Goal: Contribute content: Add original content to the website for others to see

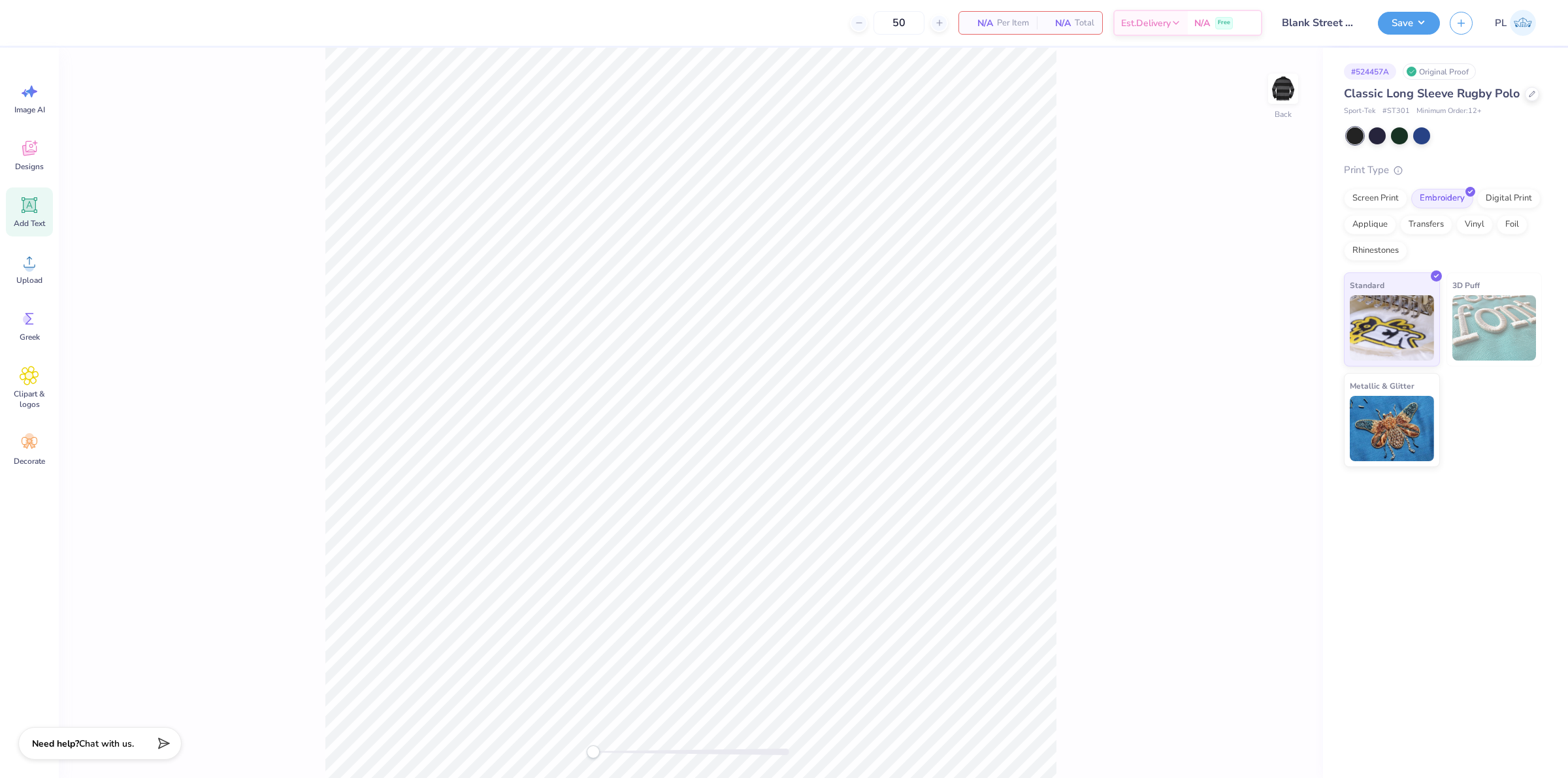
click at [15, 219] on span "Add Text" at bounding box center [29, 224] width 31 height 10
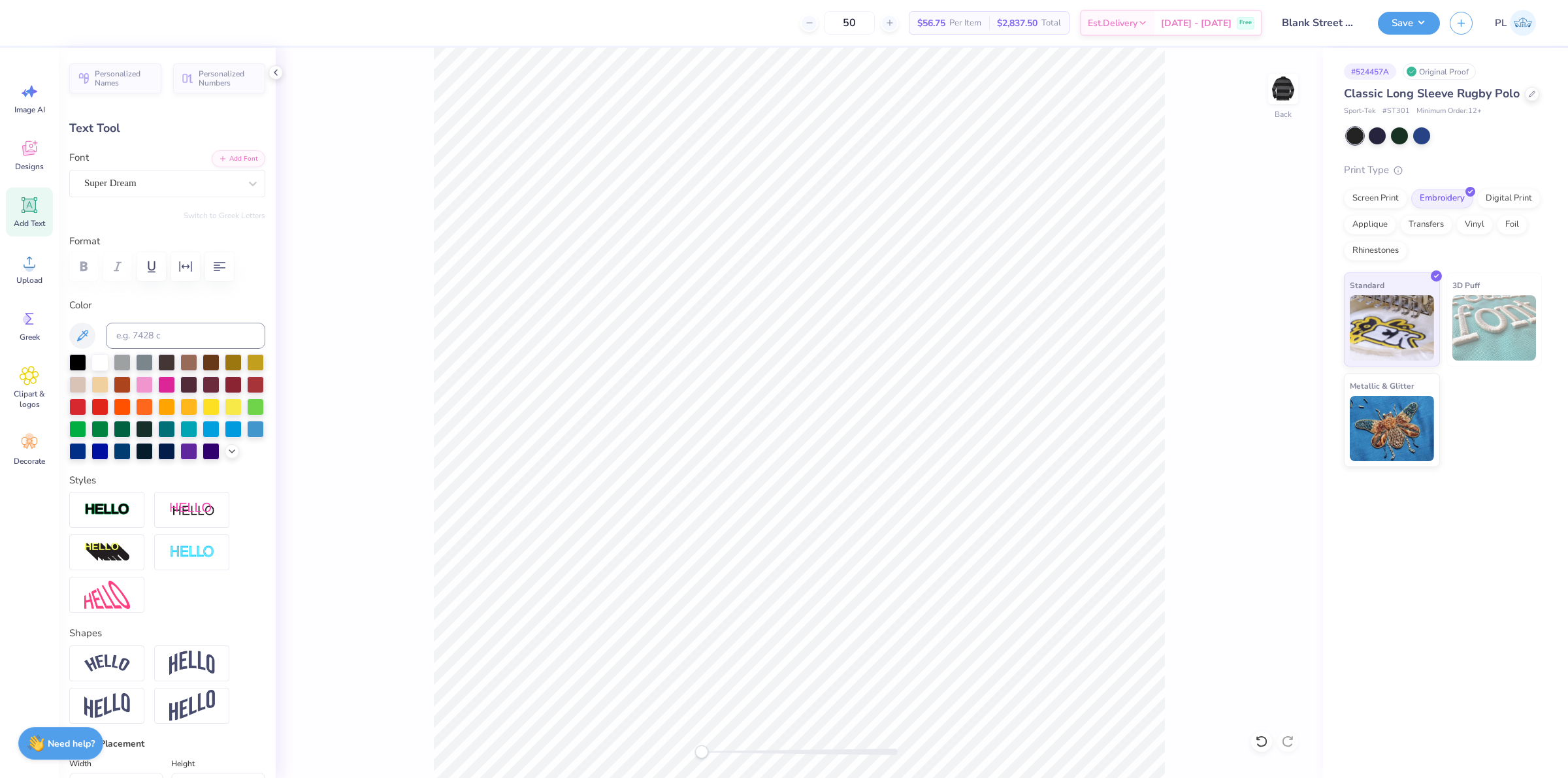
scroll to position [13, 2]
type input "4.59"
click at [31, 271] on icon at bounding box center [29, 262] width 20 height 20
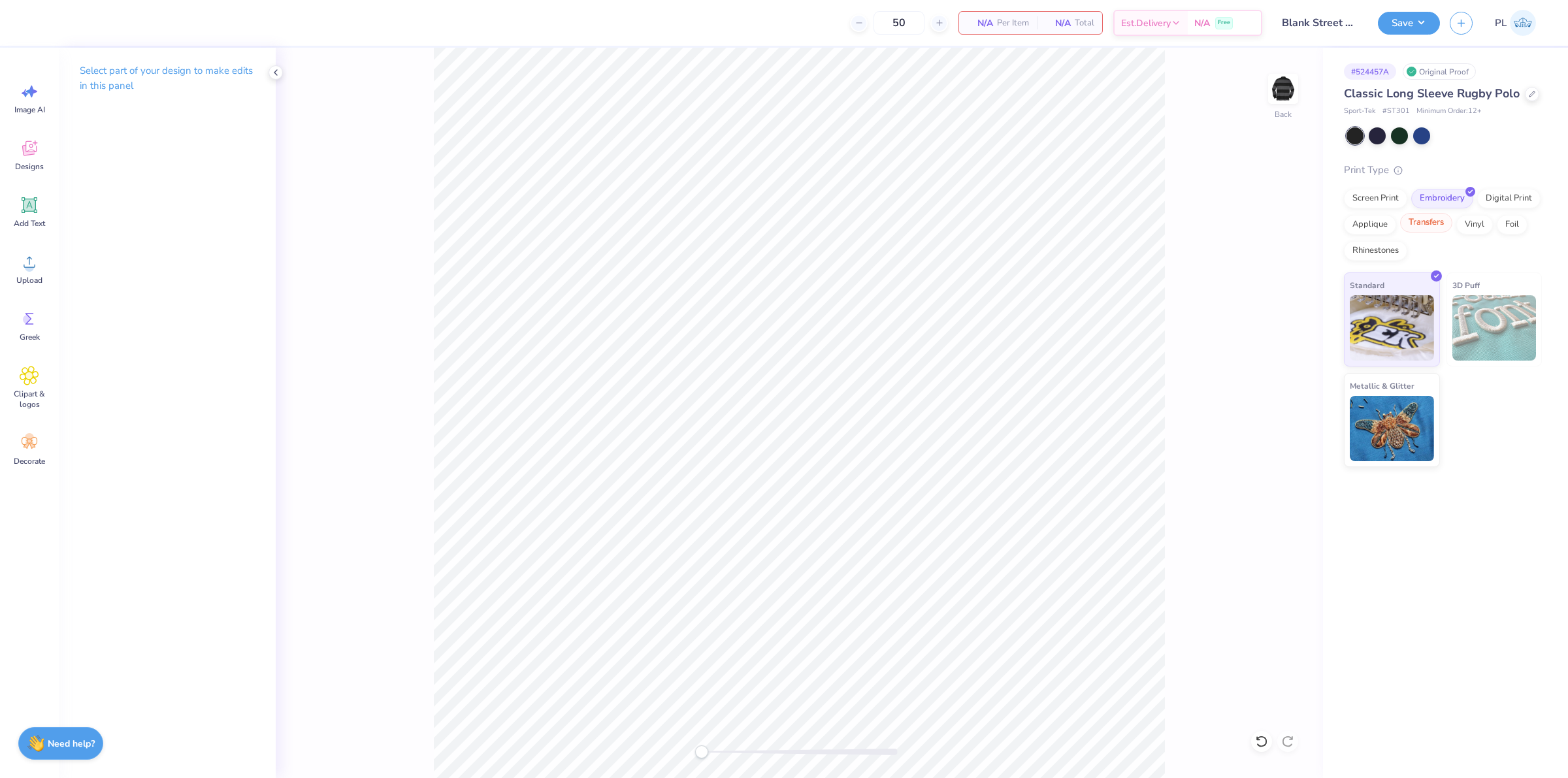
click at [1422, 225] on div "Transfers" at bounding box center [1426, 223] width 52 height 20
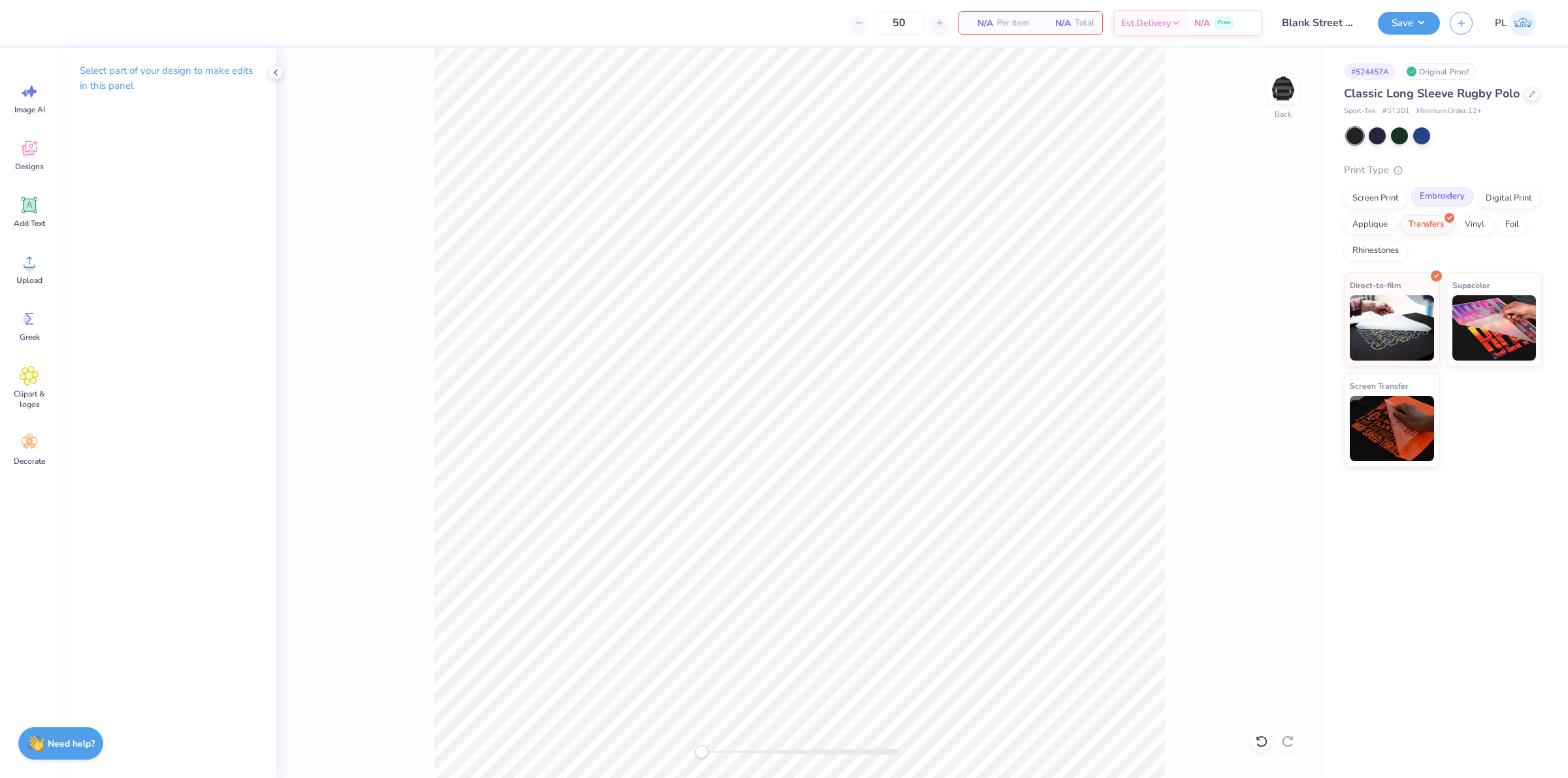
drag, startPoint x: 1435, startPoint y: 199, endPoint x: 1412, endPoint y: 198, distance: 23.0
click at [1435, 198] on div "Embroidery" at bounding box center [1442, 196] width 62 height 20
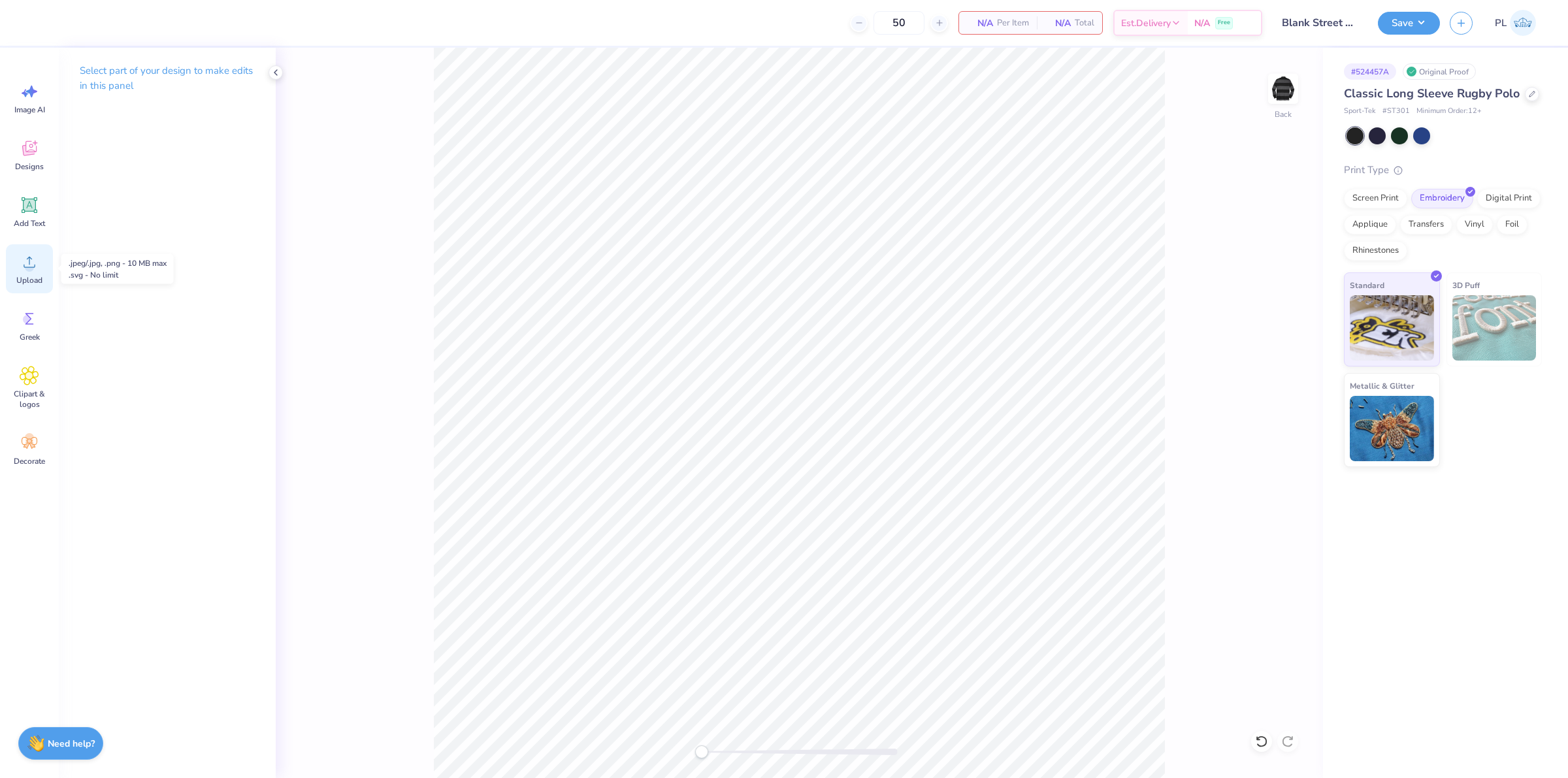
click at [50, 270] on div "Upload" at bounding box center [29, 269] width 47 height 49
click at [14, 275] on div "Upload" at bounding box center [29, 269] width 47 height 49
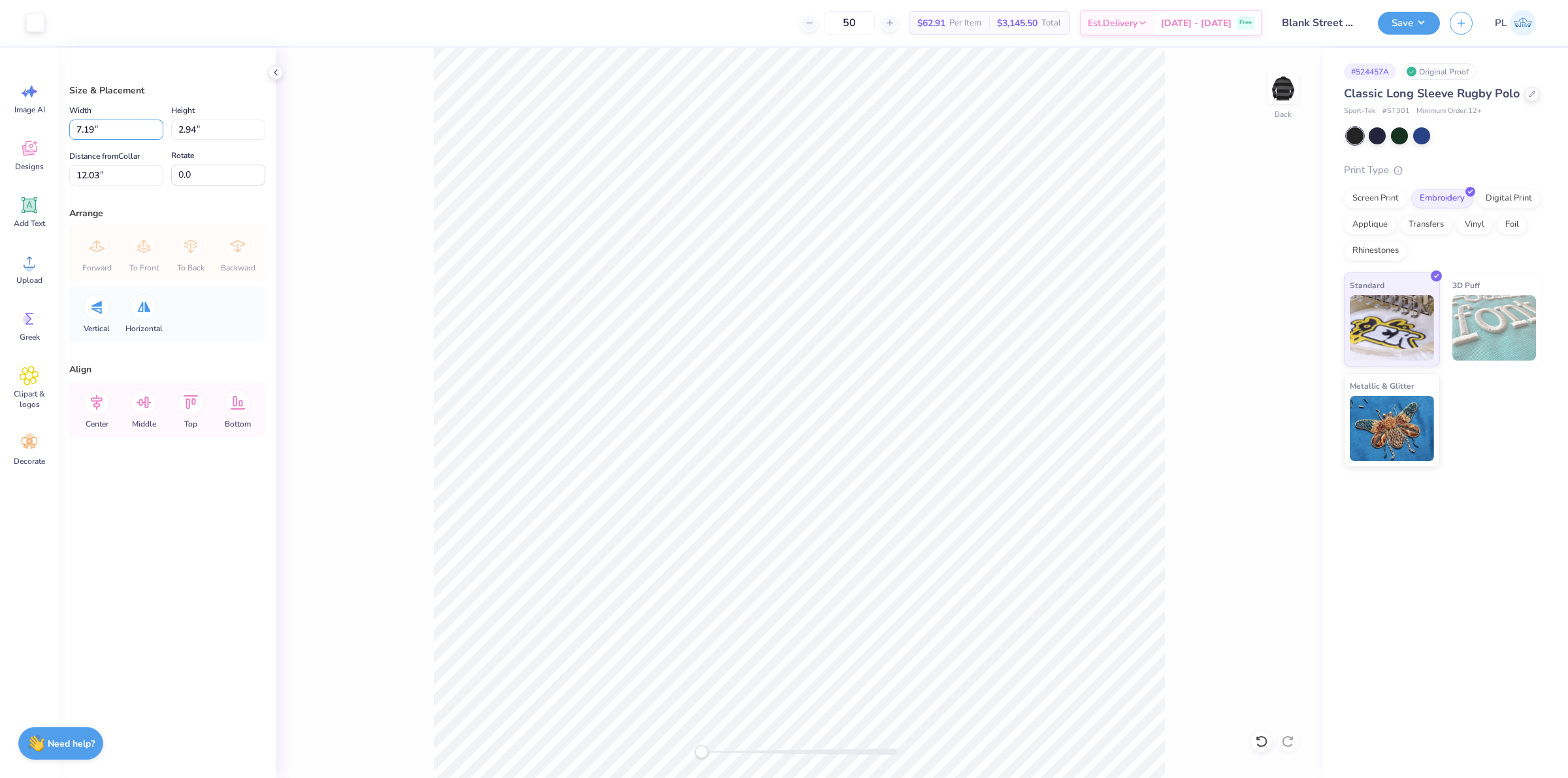
drag, startPoint x: 94, startPoint y: 126, endPoint x: 65, endPoint y: 126, distance: 29.0
click at [65, 126] on div "Size & Placement Width 7.19 7.19 " Height 2.94 2.94 " Distance from Collar 12.0…" at bounding box center [167, 412] width 217 height 730
type input "4.00"
type input "1.63"
type input "12.68"
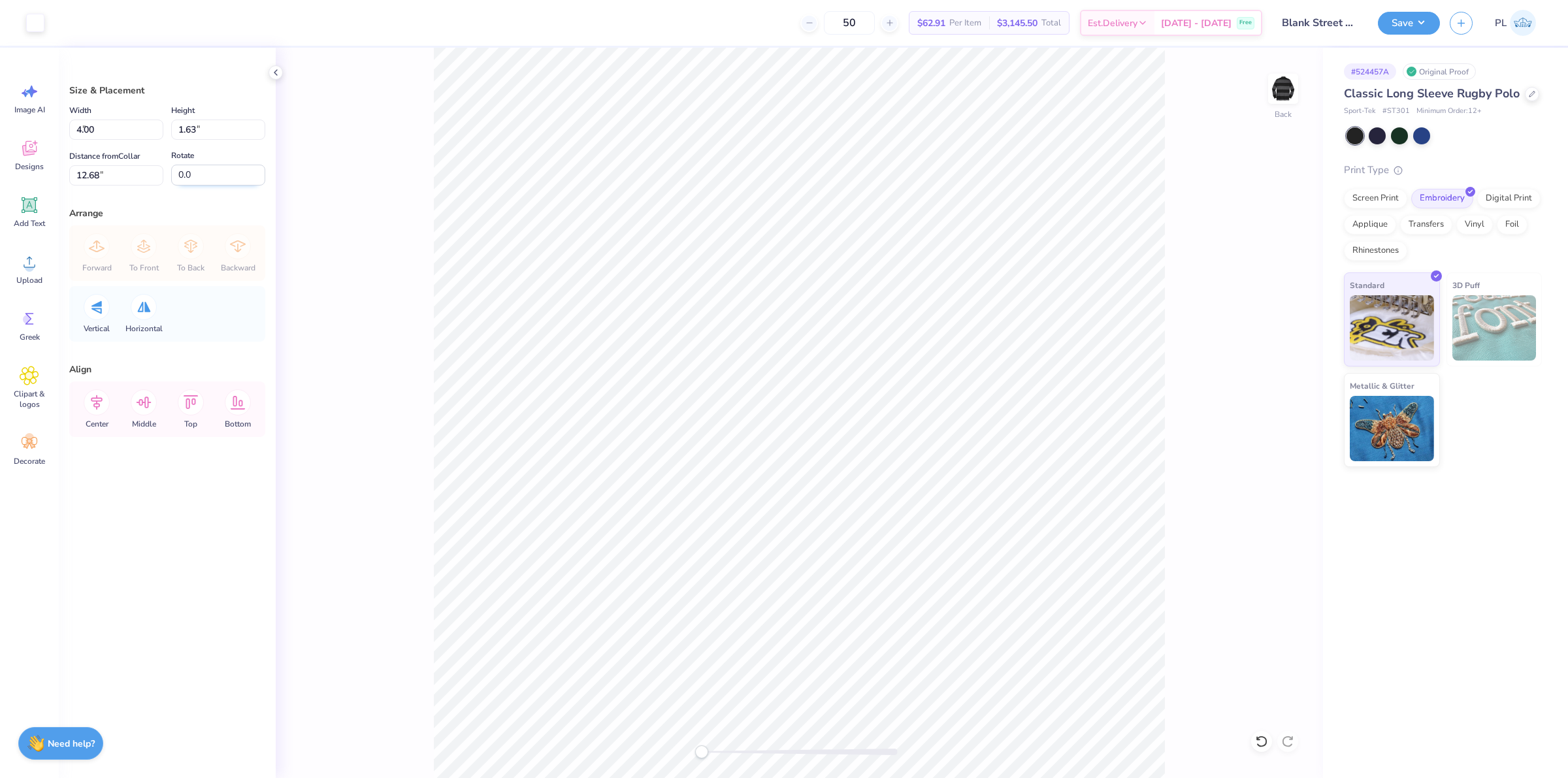
click at [202, 171] on input "0.0" at bounding box center [218, 175] width 94 height 21
click at [1406, 26] on button "Save" at bounding box center [1409, 21] width 62 height 23
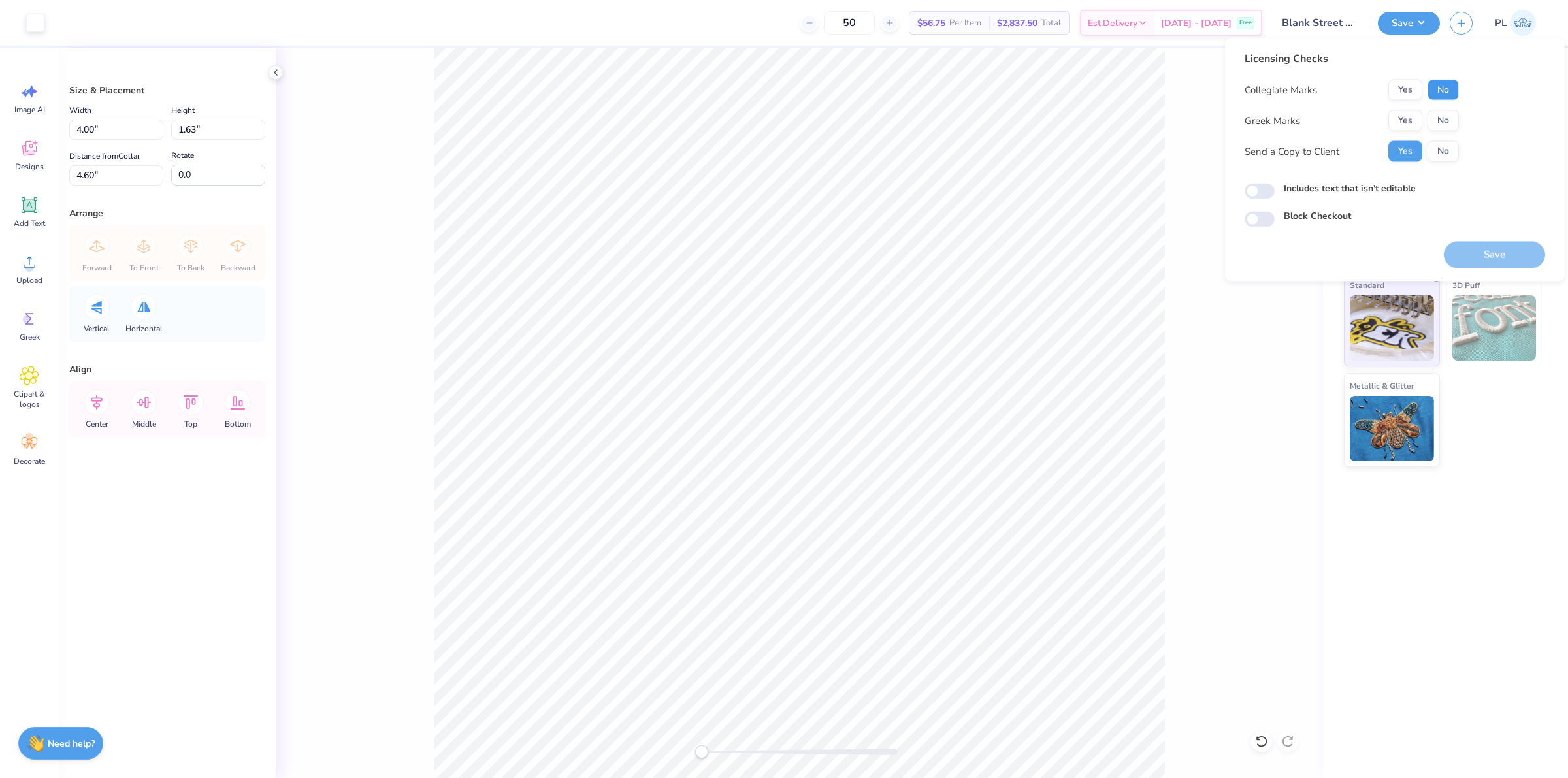
click at [1448, 92] on button "No" at bounding box center [1443, 90] width 31 height 21
click at [1435, 122] on button "No" at bounding box center [1443, 121] width 31 height 21
click at [1345, 190] on label "Includes text that isn't editable" at bounding box center [1349, 189] width 132 height 14
click at [1275, 190] on input "Includes text that isn't editable" at bounding box center [1259, 191] width 30 height 15
checkbox input "true"
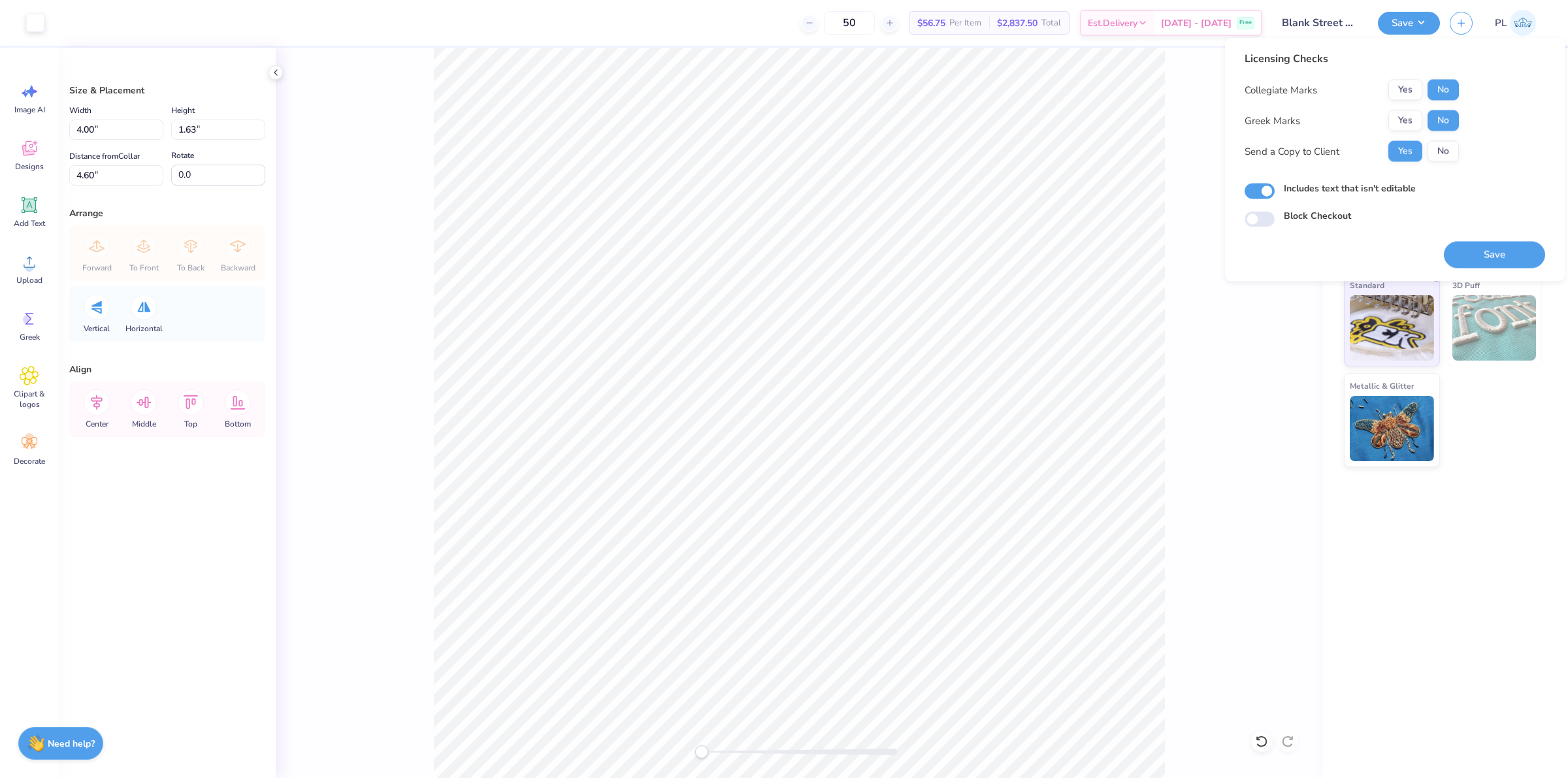
drag, startPoint x: 1503, startPoint y: 242, endPoint x: 1289, endPoint y: 360, distance: 244.4
click at [1504, 242] on button "Save" at bounding box center [1494, 255] width 101 height 27
